Goal: Task Accomplishment & Management: Use online tool/utility

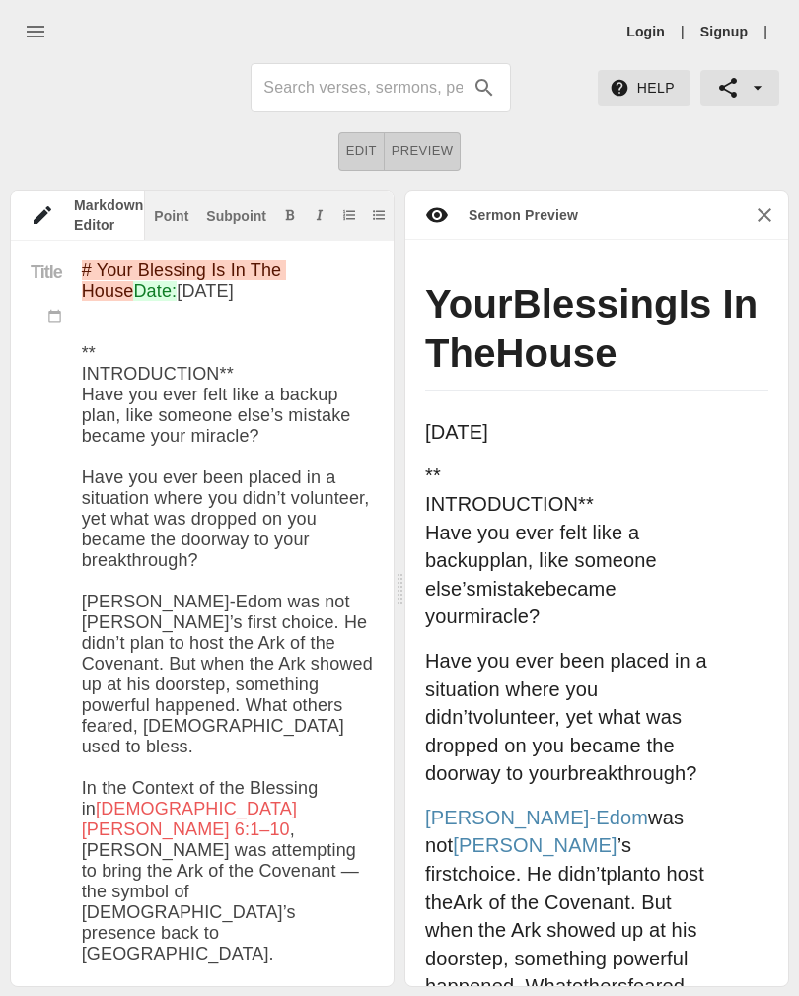
click at [649, 38] on link "Login" at bounding box center [645, 32] width 38 height 20
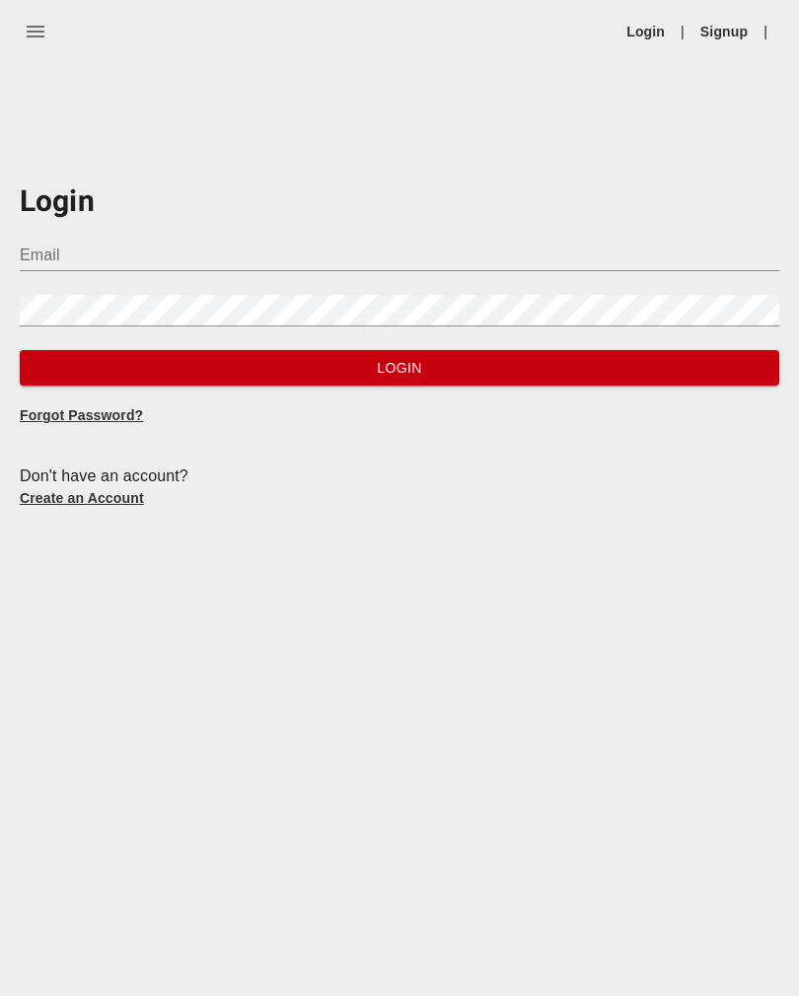
click at [534, 254] on input "Email" at bounding box center [400, 256] width 760 height 32
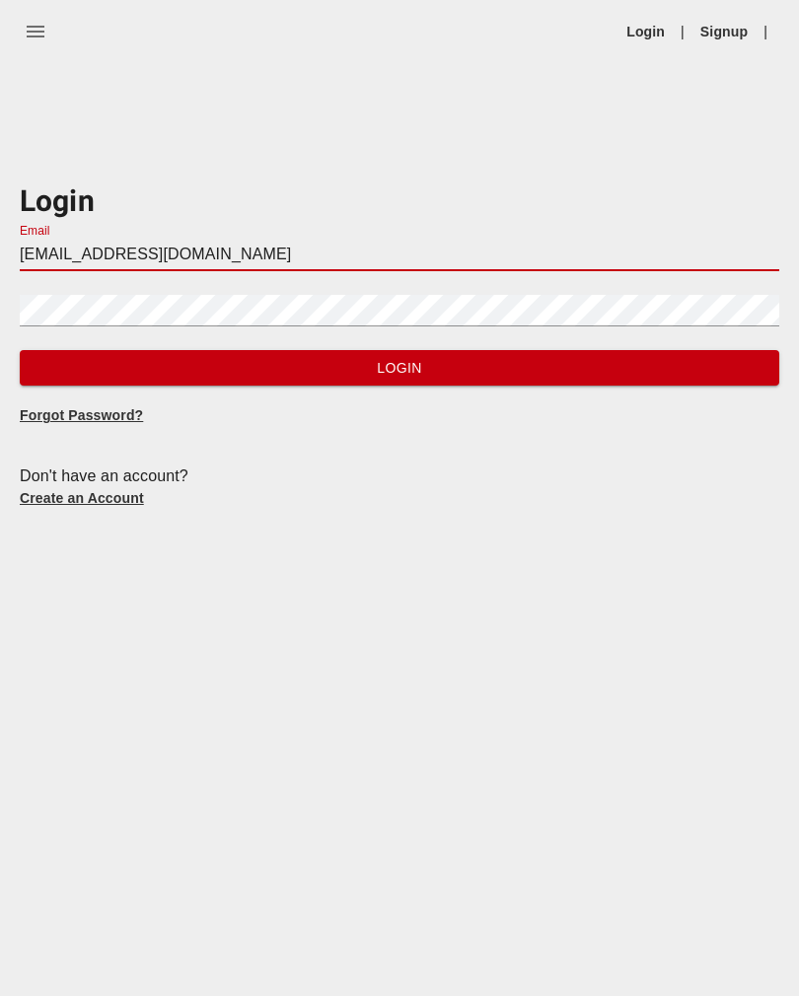
type input "[EMAIL_ADDRESS][DOMAIN_NAME]"
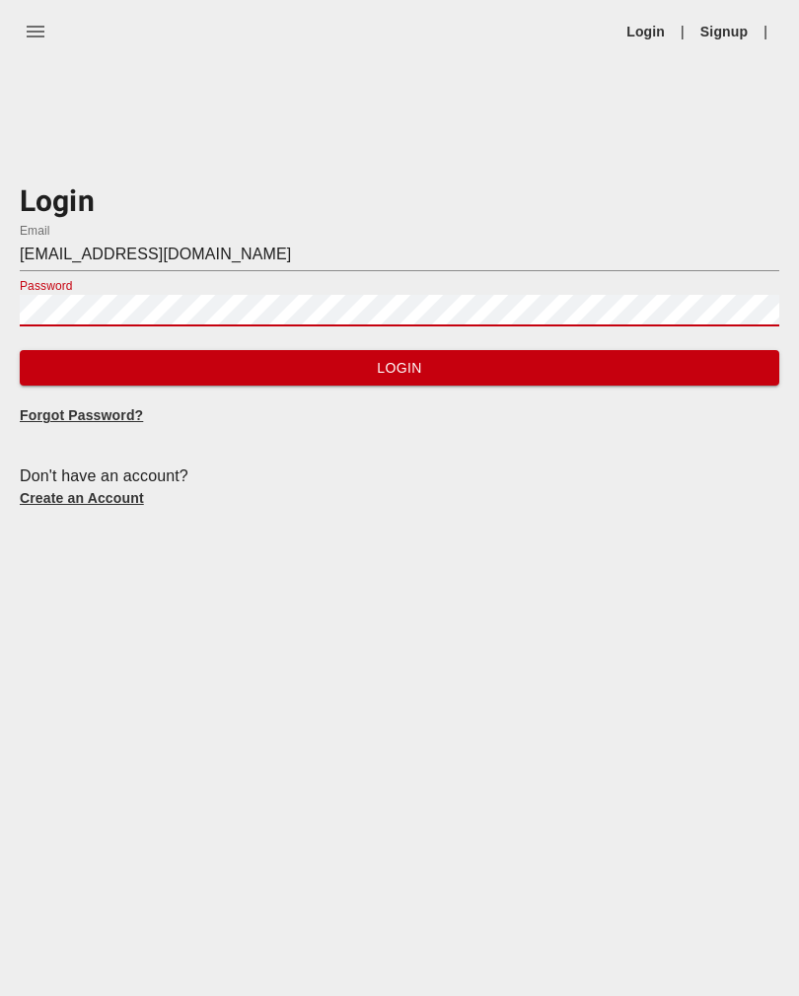
click at [697, 364] on span "Login" at bounding box center [400, 368] width 728 height 25
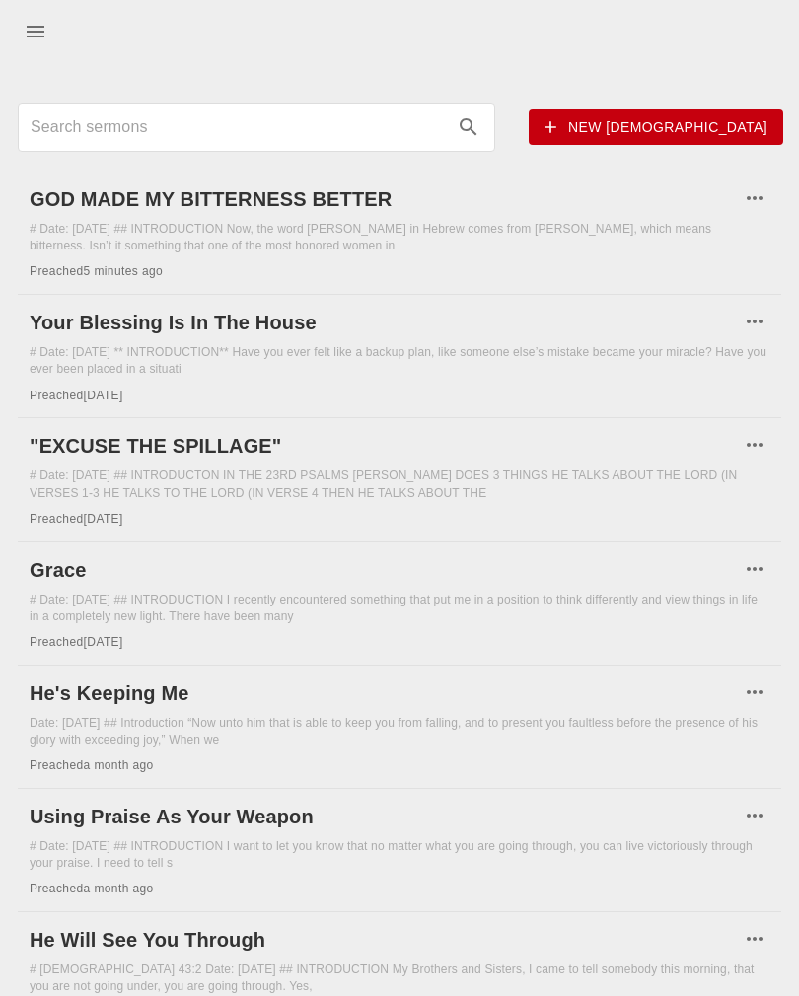
click at [245, 207] on h6 "GOD MADE MY BITTERNESS BETTER" at bounding box center [385, 199] width 710 height 32
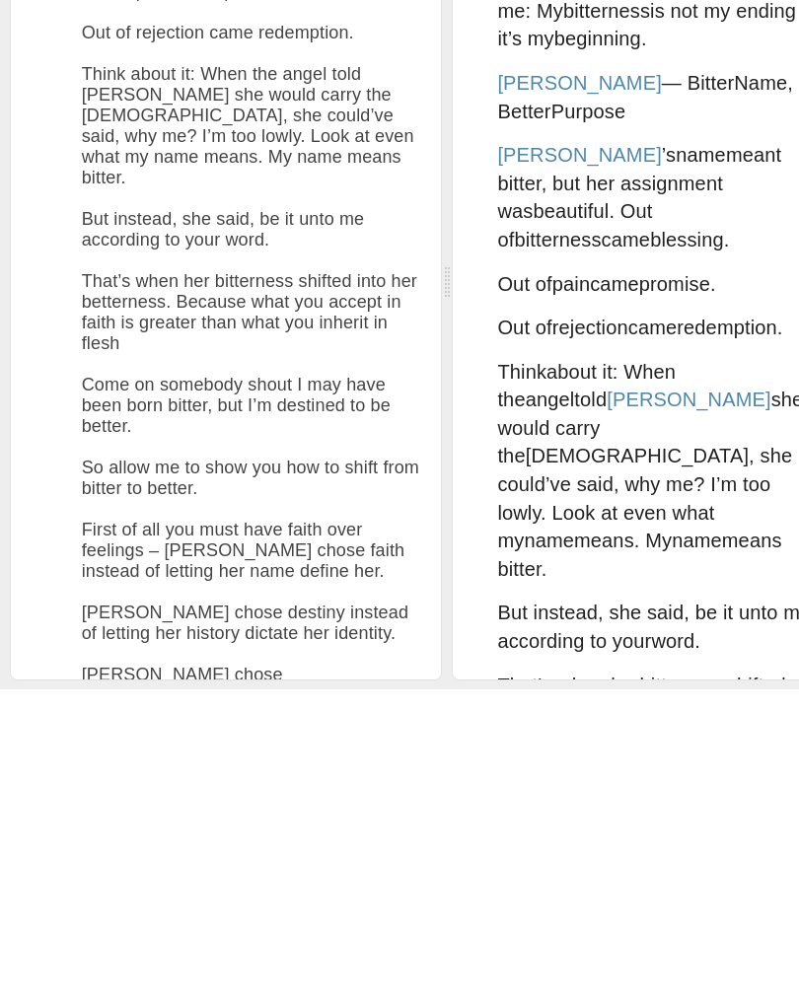
scroll to position [1488, 0]
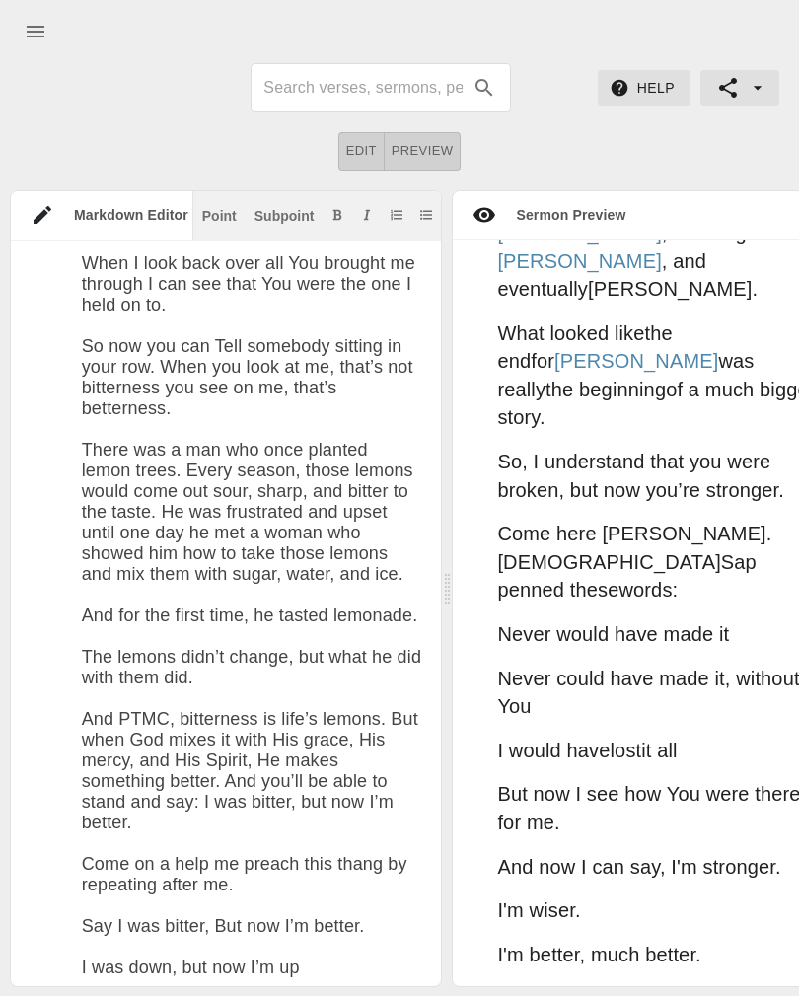
click at [426, 134] on button "Preview" at bounding box center [423, 151] width 77 height 38
